Goal: Information Seeking & Learning: Learn about a topic

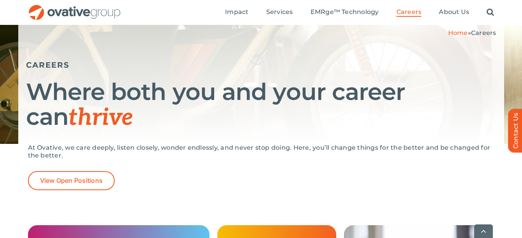
scroll to position [157, 0]
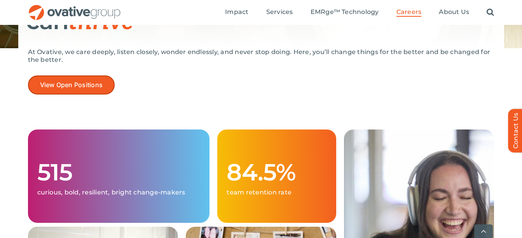
click at [66, 84] on span "View Open Positions" at bounding box center [71, 84] width 63 height 7
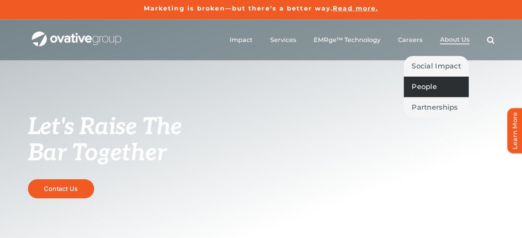
click at [424, 84] on span "People" at bounding box center [424, 86] width 25 height 11
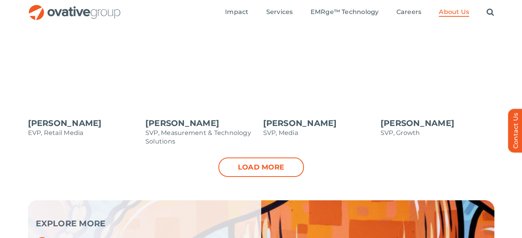
scroll to position [853, 0]
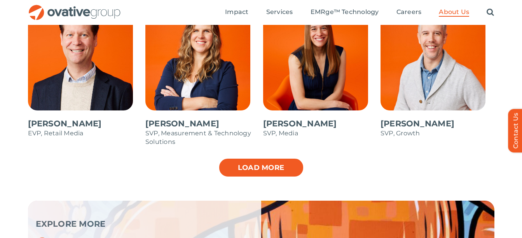
click at [252, 171] on link "Load more" at bounding box center [260, 167] width 85 height 19
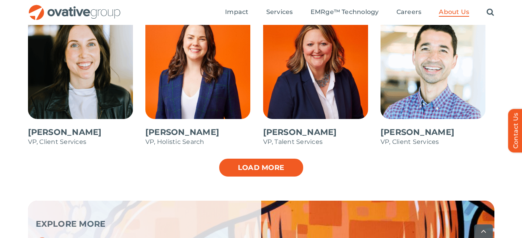
scroll to position [1170, 0]
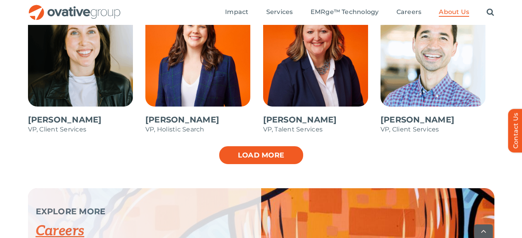
click at [247, 162] on link "Load more" at bounding box center [260, 154] width 85 height 19
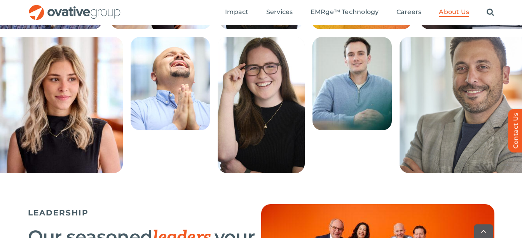
scroll to position [329, 0]
